Goal: Find specific page/section

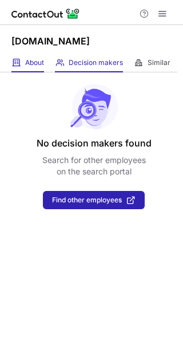
click at [36, 68] on div "About About Company" at bounding box center [27, 63] width 33 height 19
click at [98, 42] on span at bounding box center [102, 41] width 9 height 9
